Goal: Task Accomplishment & Management: Manage account settings

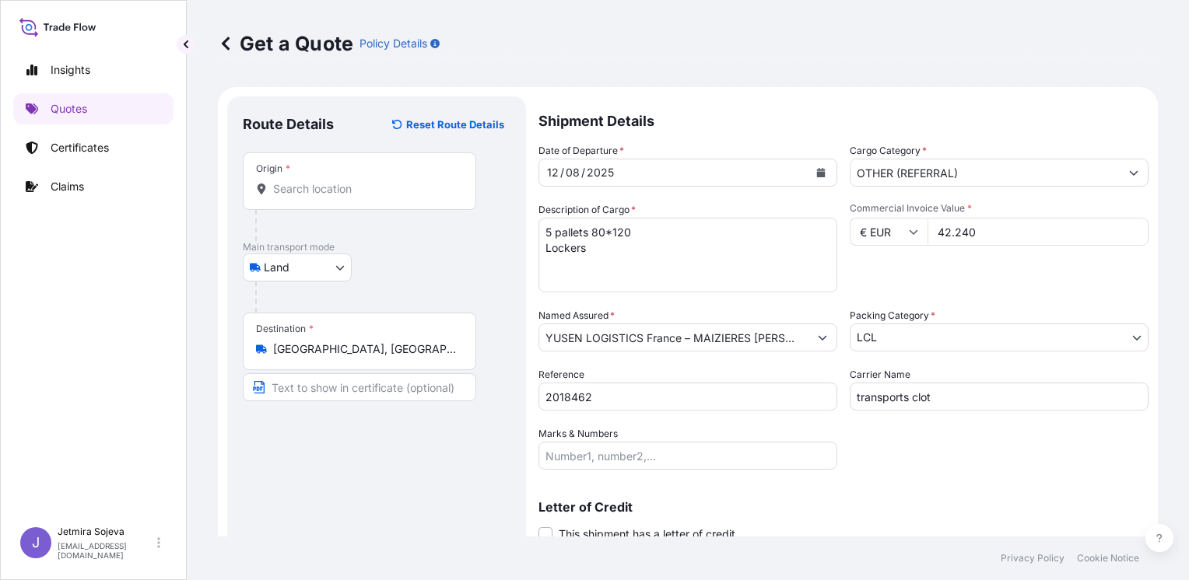
select select "Land"
select select "22"
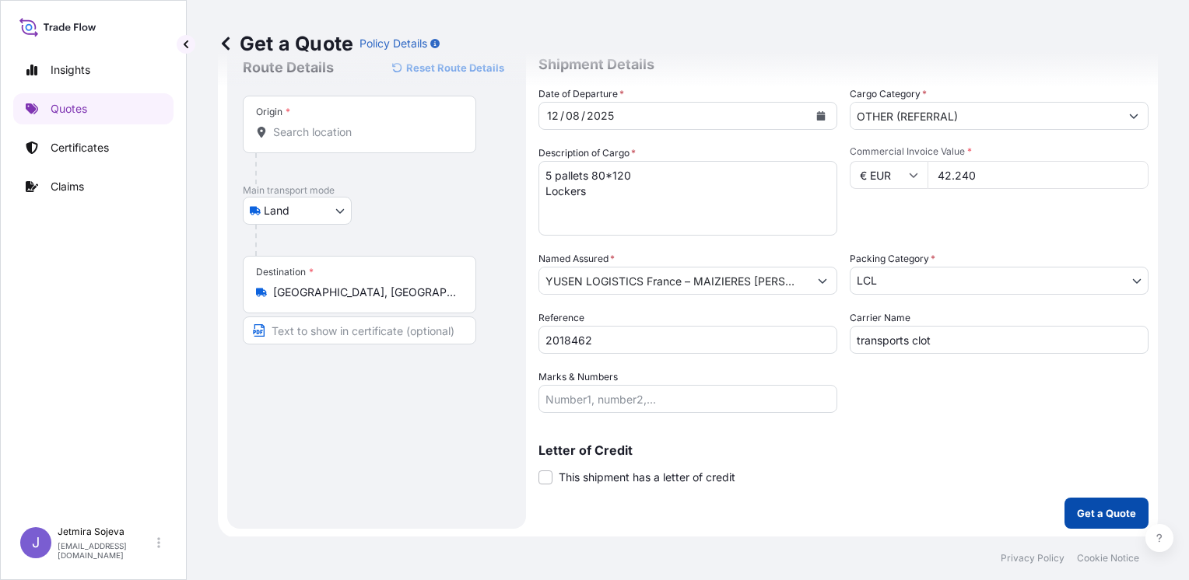
click at [1090, 509] on p "Get a Quote" at bounding box center [1106, 514] width 59 height 16
click at [349, 124] on input "Origin * Please select an origin" at bounding box center [365, 132] width 184 height 16
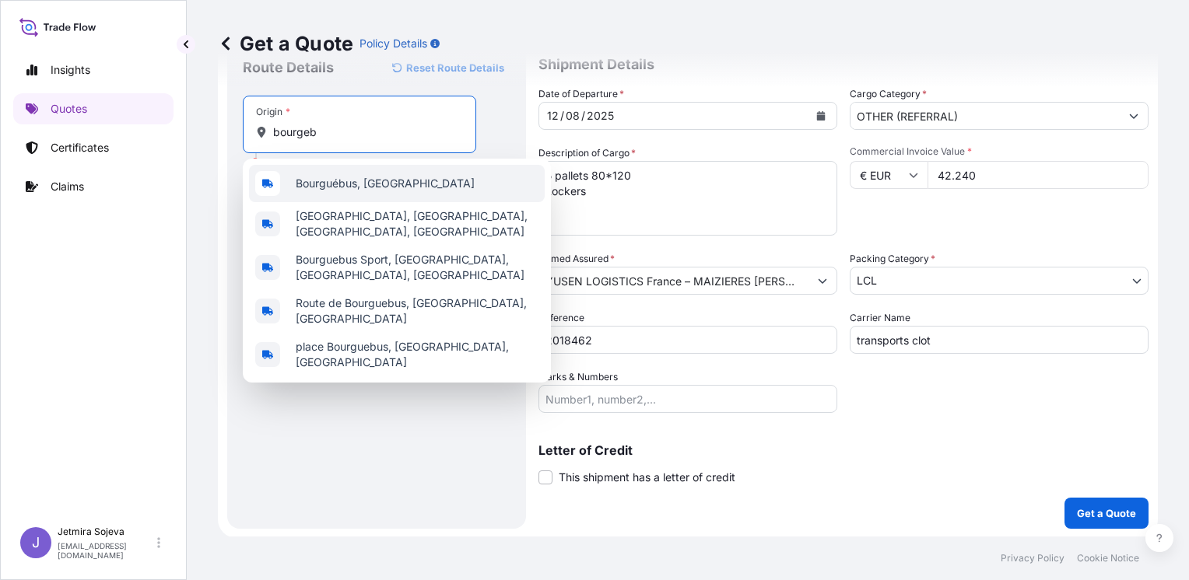
click at [387, 189] on span "Bourguébus, [GEOGRAPHIC_DATA]" at bounding box center [385, 184] width 179 height 16
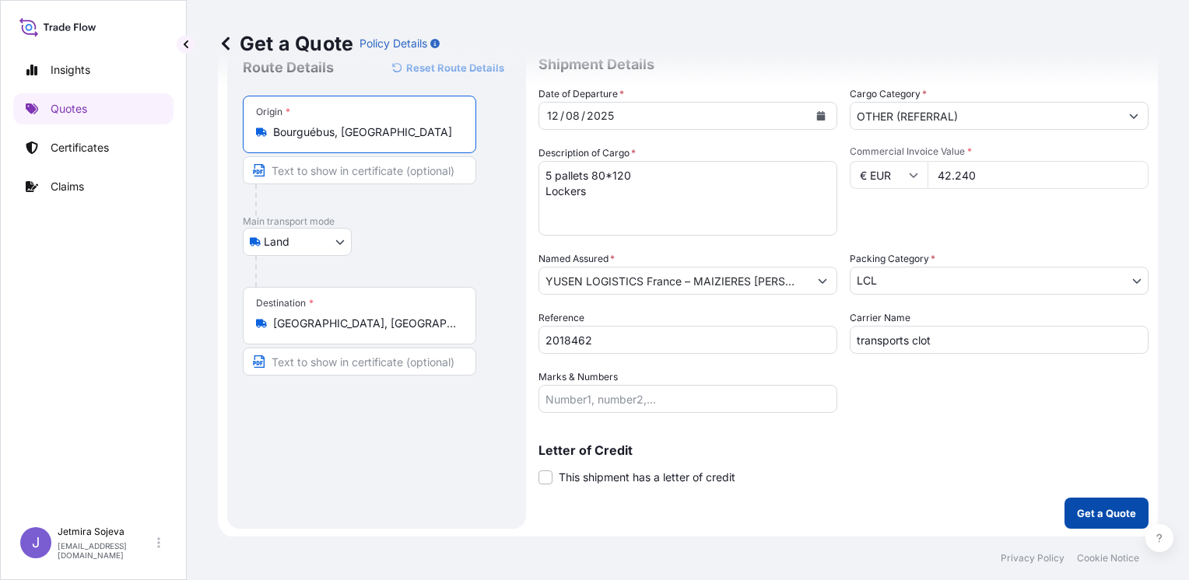
type input "Bourguébus, [GEOGRAPHIC_DATA]"
click at [1107, 510] on p "Get a Quote" at bounding box center [1106, 514] width 59 height 16
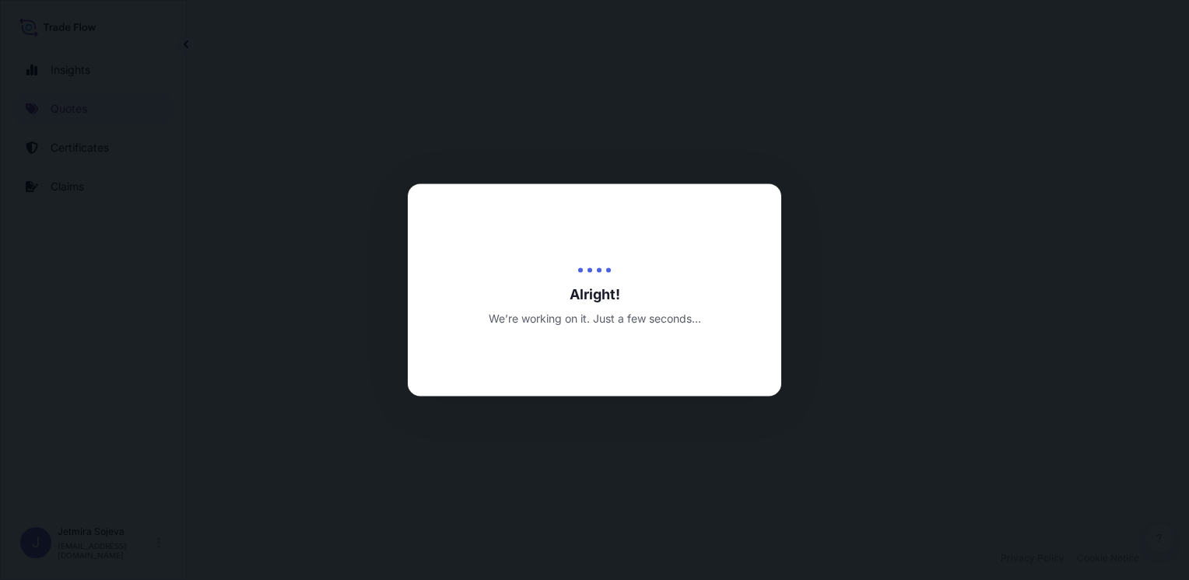
select select "Land"
select select "22"
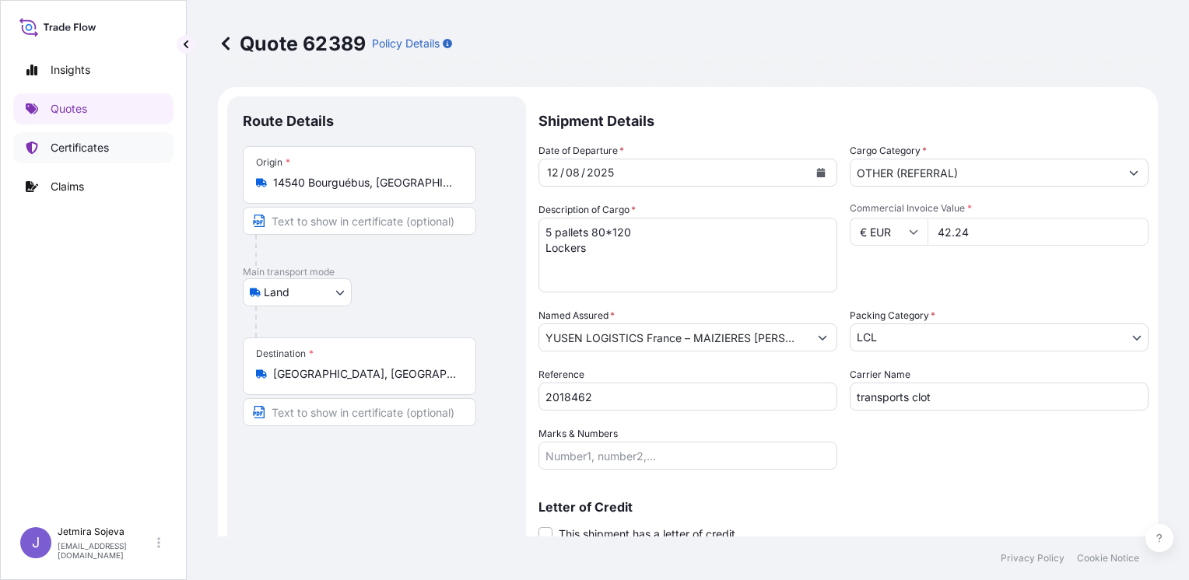
click at [56, 152] on p "Certificates" at bounding box center [80, 148] width 58 height 16
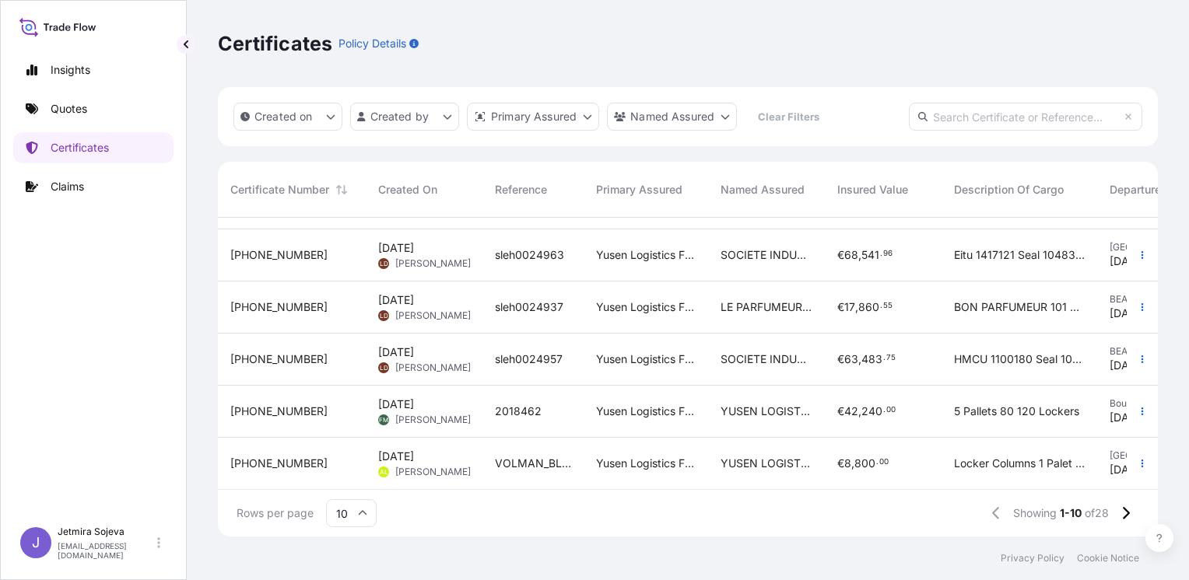
scroll to position [261, 0]
click at [439, 397] on span "[DATE] FM [PERSON_NAME]" at bounding box center [424, 412] width 92 height 30
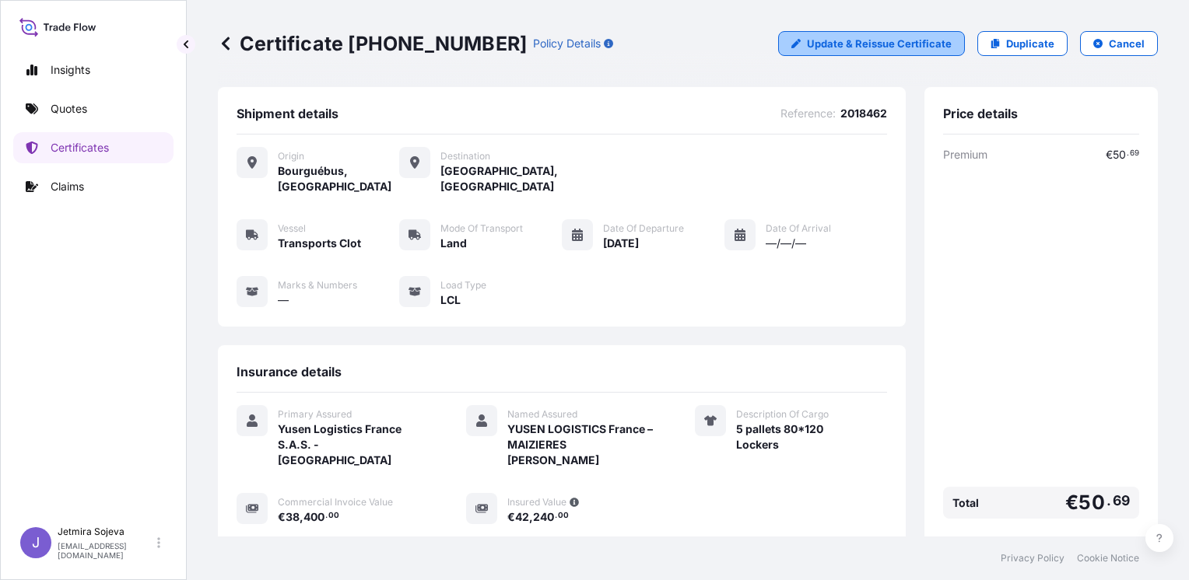
click at [898, 46] on p "Update & Reissue Certificate" at bounding box center [879, 44] width 145 height 16
select select "Land"
select select "31730"
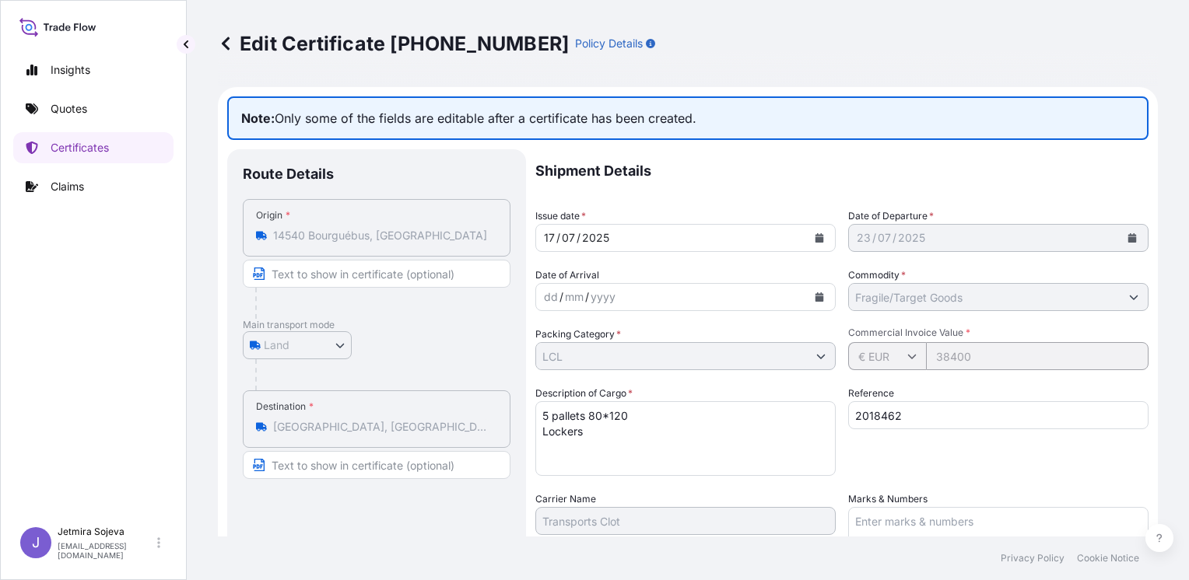
click at [576, 237] on div "/" at bounding box center [578, 238] width 4 height 19
click at [815, 240] on icon "Calendar" at bounding box center [819, 237] width 9 height 9
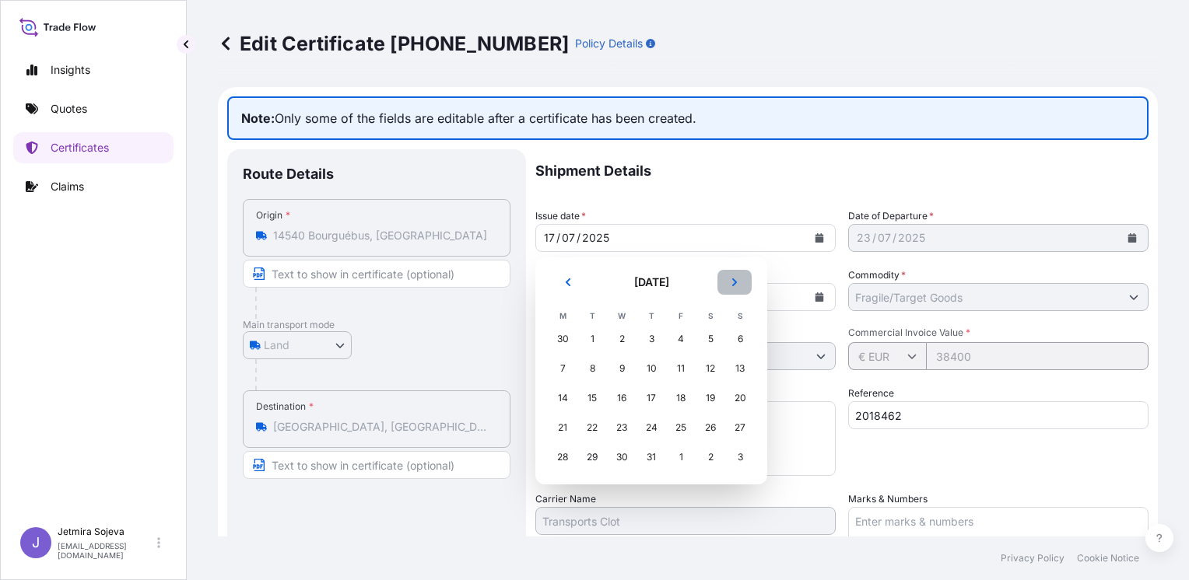
click at [743, 285] on button "Next" at bounding box center [734, 282] width 34 height 25
click at [556, 396] on div "11" at bounding box center [562, 398] width 28 height 28
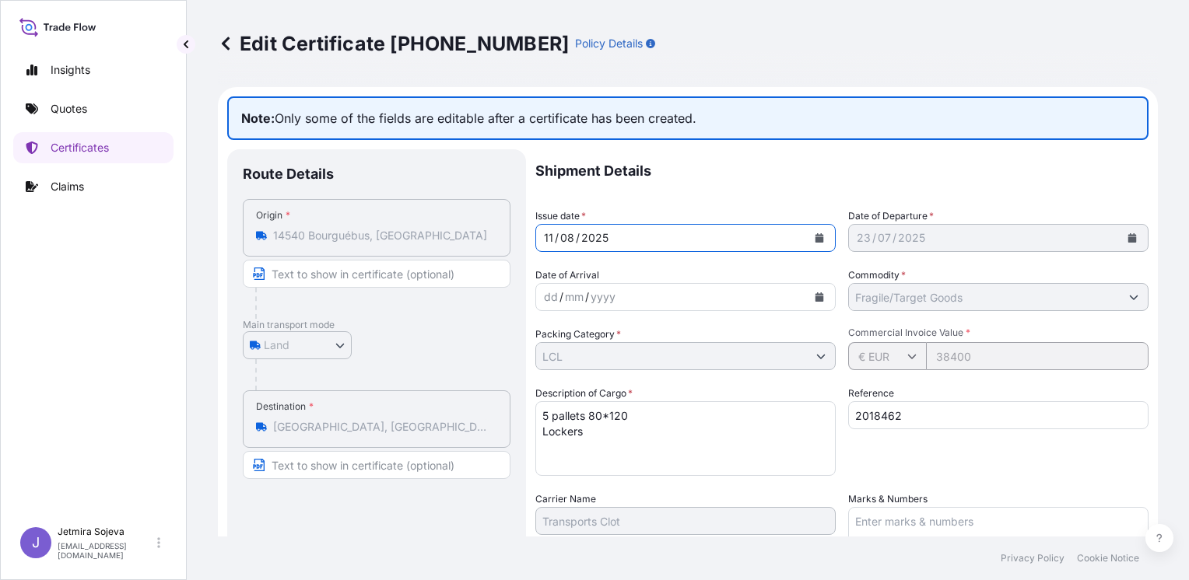
click at [815, 293] on icon "Calendar" at bounding box center [819, 297] width 9 height 9
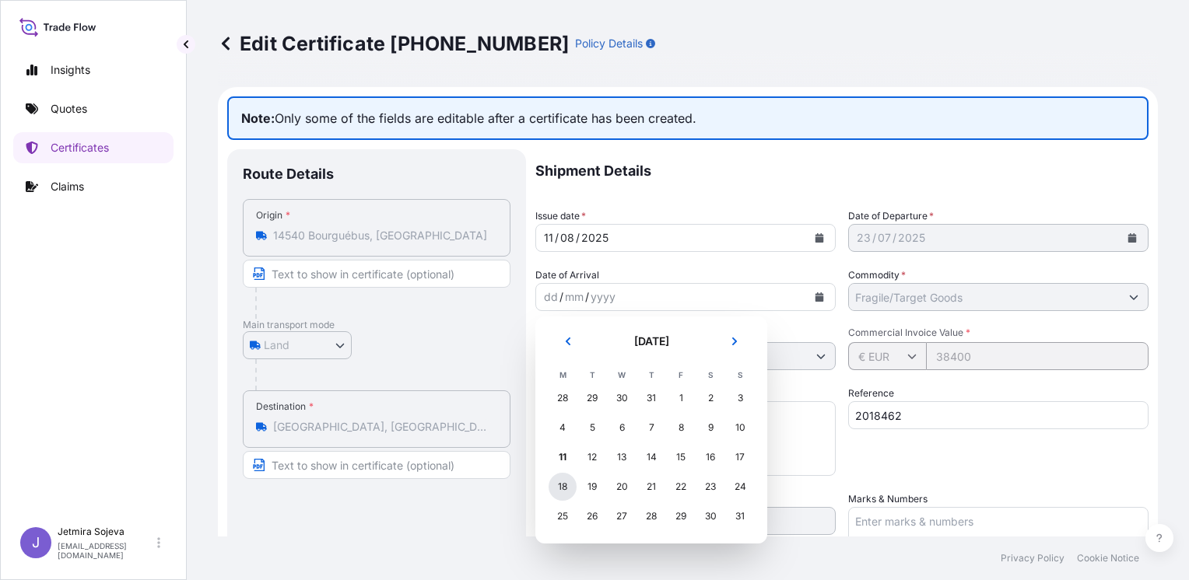
click at [563, 485] on div "18" at bounding box center [562, 487] width 28 height 28
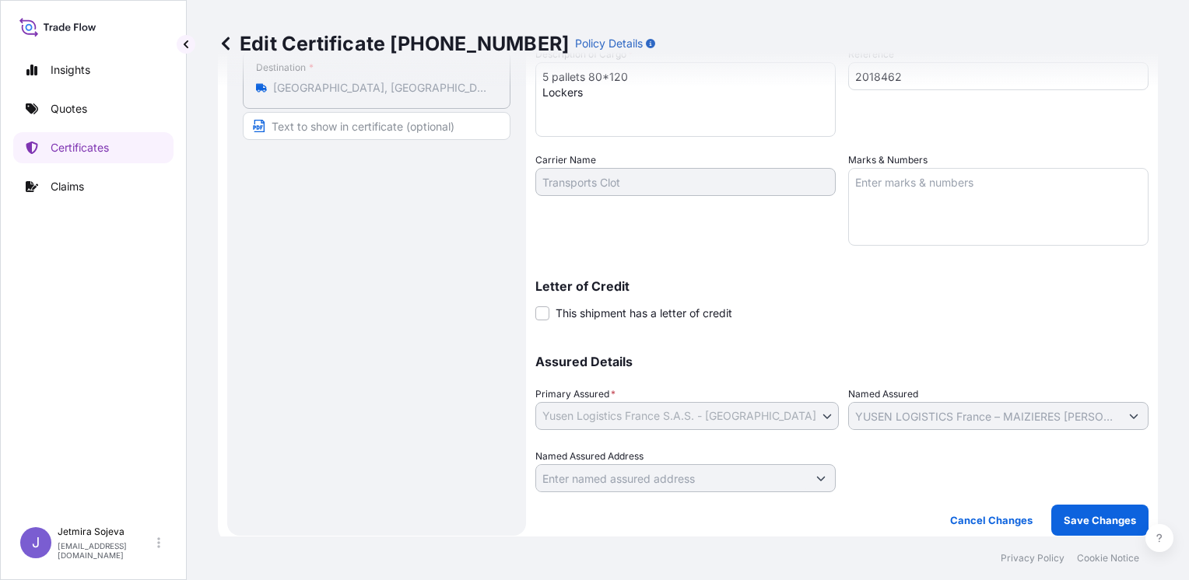
scroll to position [345, 0]
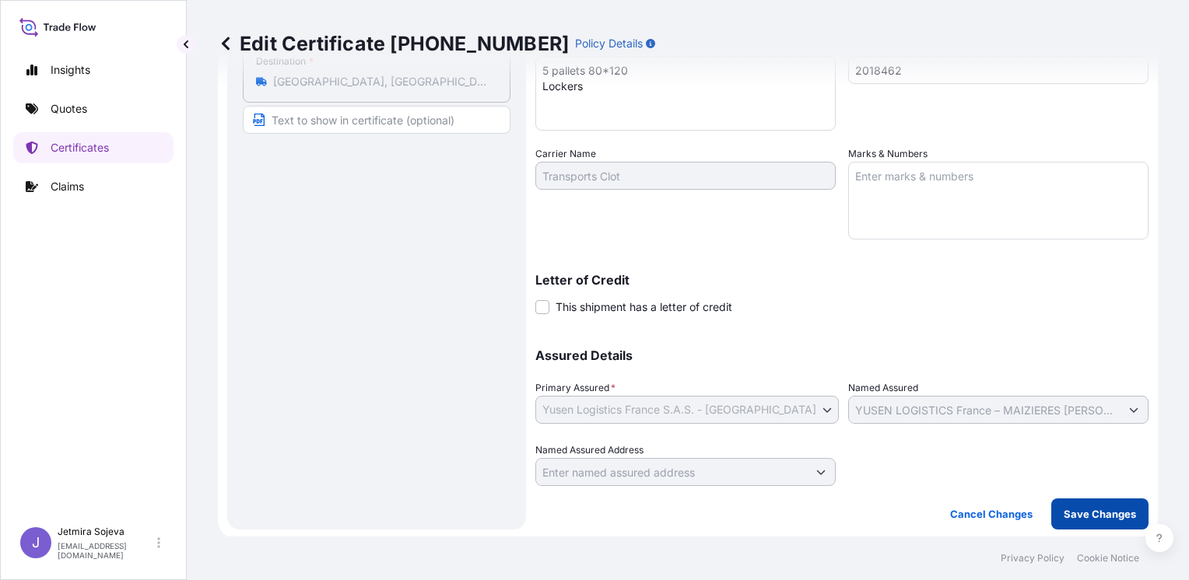
click at [1089, 506] on p "Save Changes" at bounding box center [1099, 514] width 72 height 16
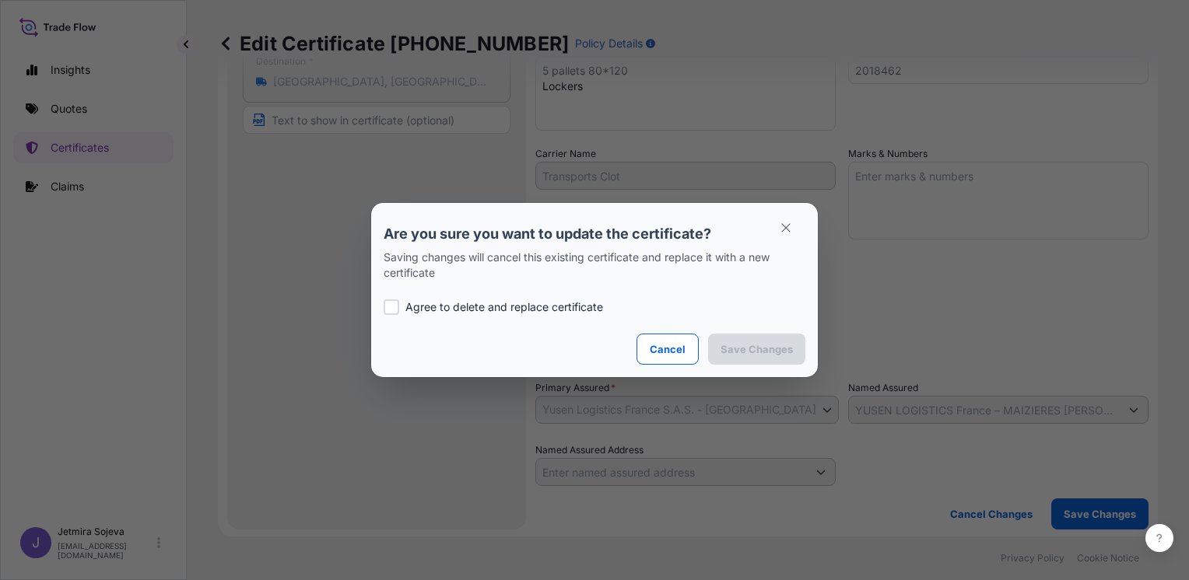
click at [416, 308] on p "Agree to delete and replace certificate" at bounding box center [504, 308] width 198 height 16
checkbox input "true"
click at [783, 347] on p "Save Changes" at bounding box center [756, 350] width 72 height 16
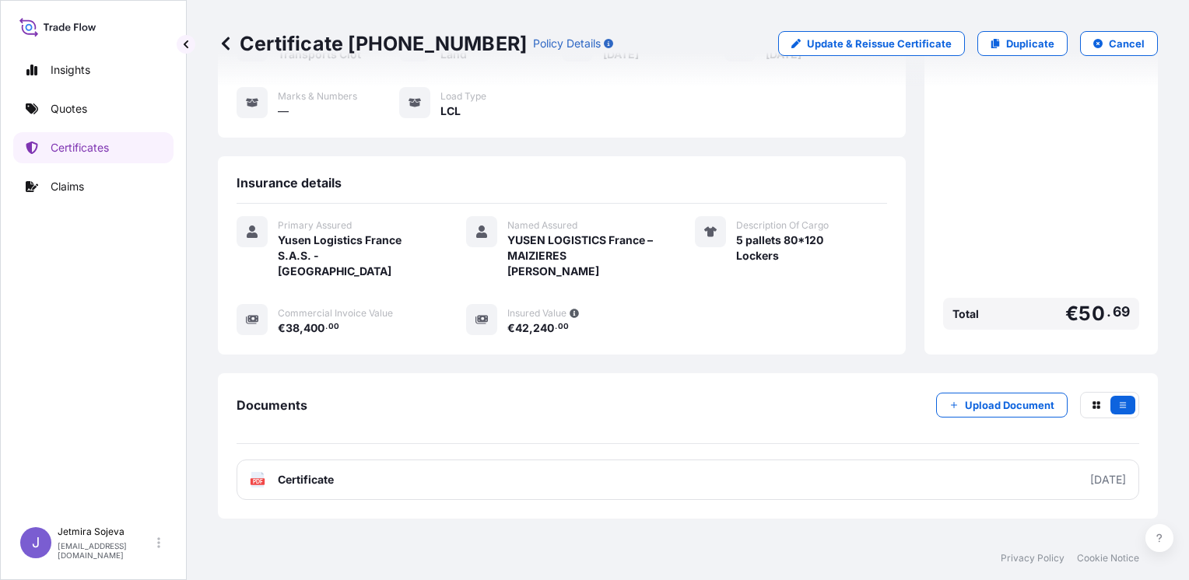
scroll to position [153, 0]
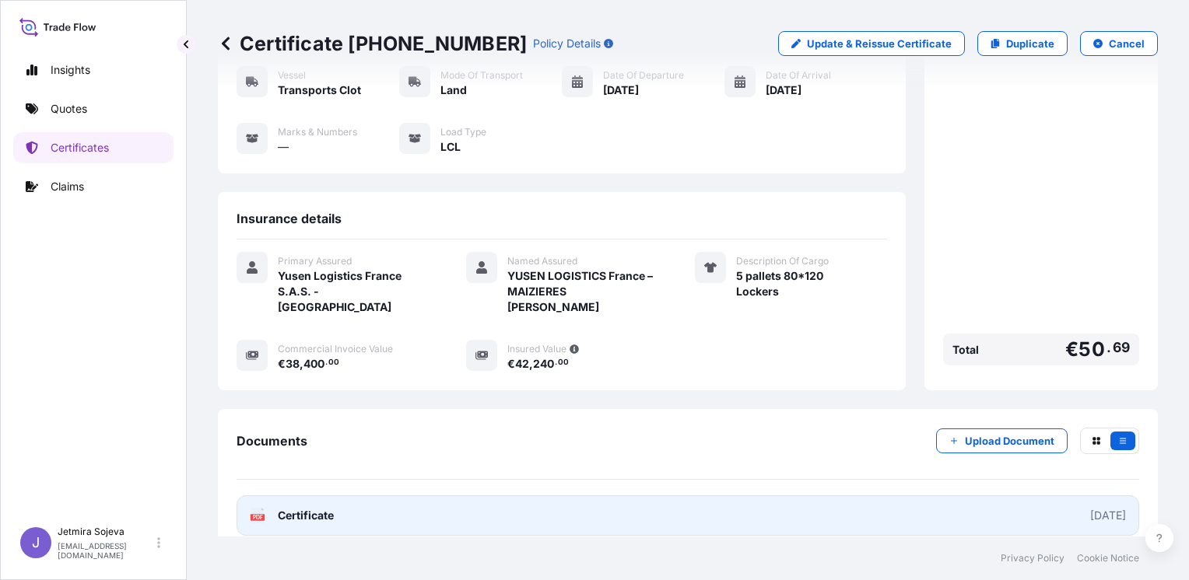
click at [461, 496] on link "PDF Certificate [DATE]" at bounding box center [688, 516] width 902 height 40
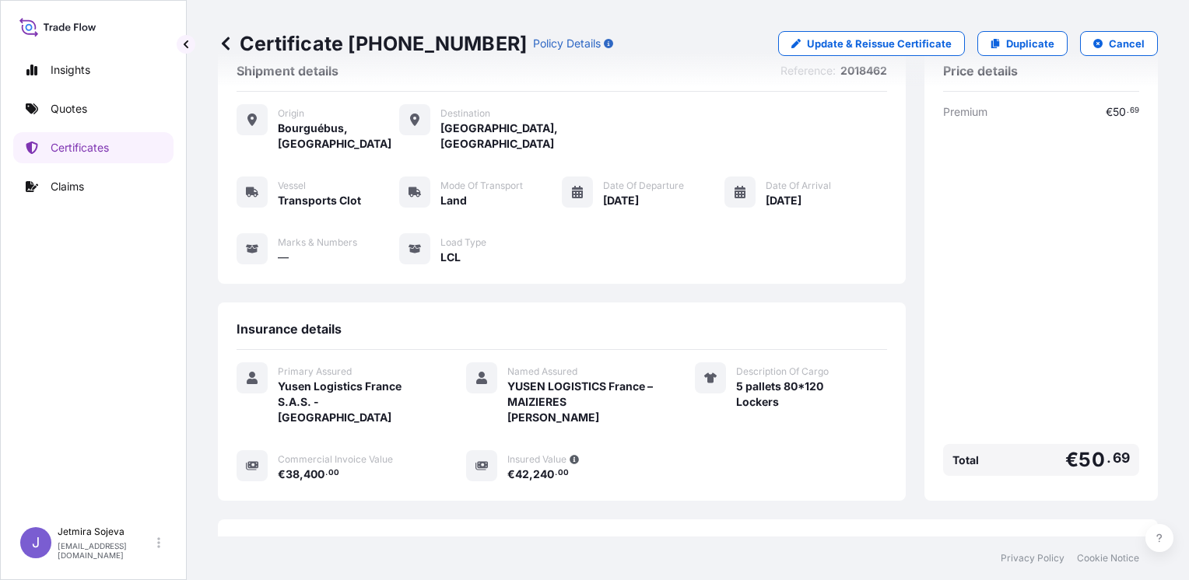
scroll to position [0, 0]
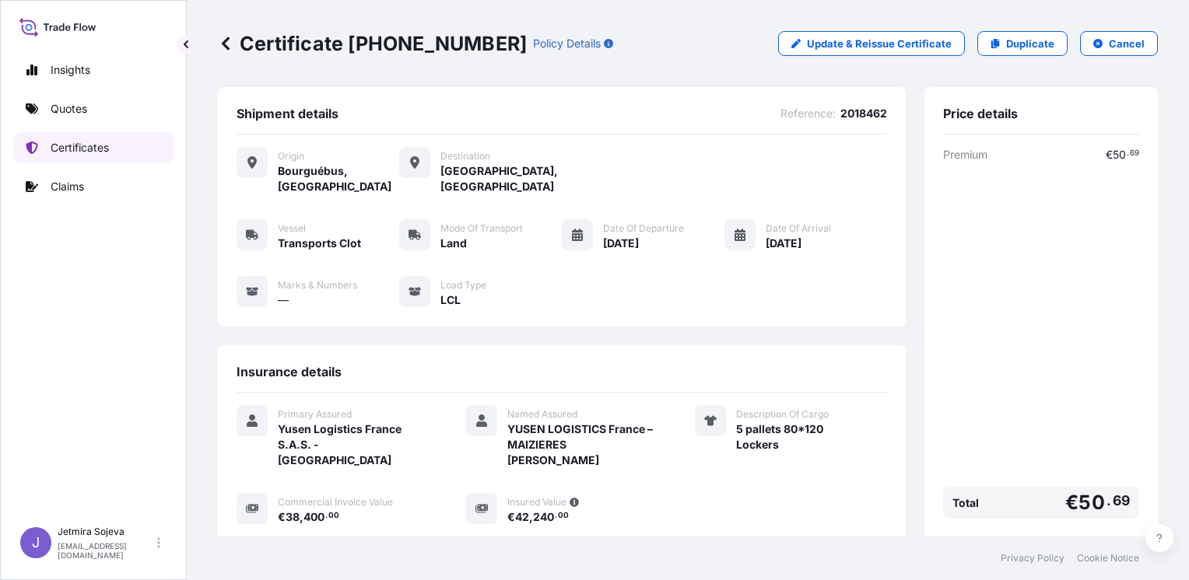
click at [58, 145] on p "Certificates" at bounding box center [80, 148] width 58 height 16
